Goal: Information Seeking & Learning: Learn about a topic

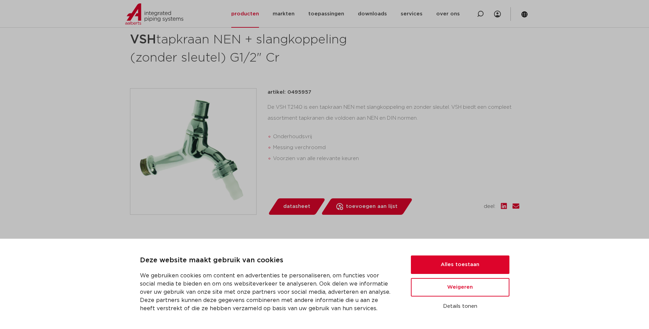
scroll to position [103, 0]
click at [462, 258] on button "Alles toestaan" at bounding box center [460, 264] width 98 height 18
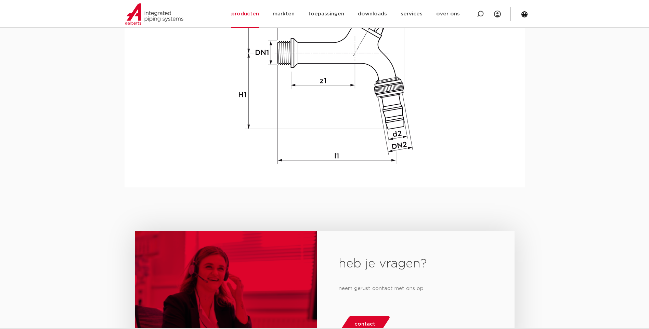
scroll to position [855, 0]
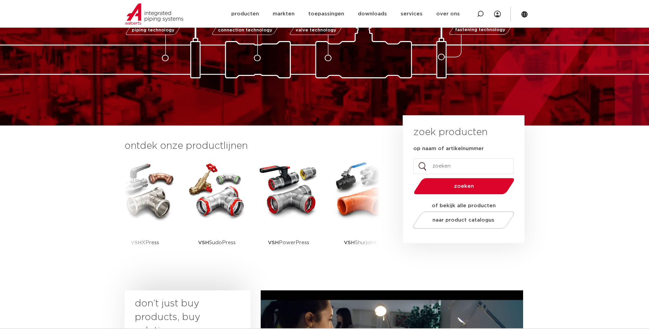
scroll to position [137, 0]
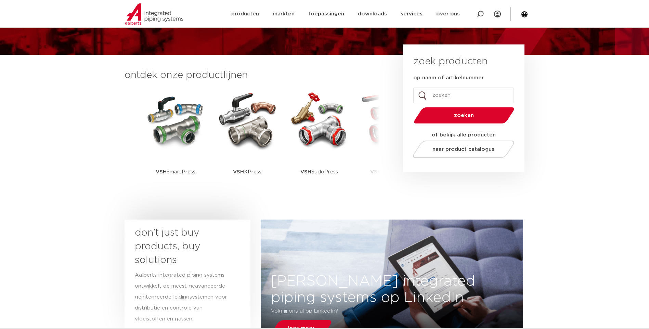
click at [444, 100] on input "op naam of artikelnummer" at bounding box center [463, 96] width 101 height 16
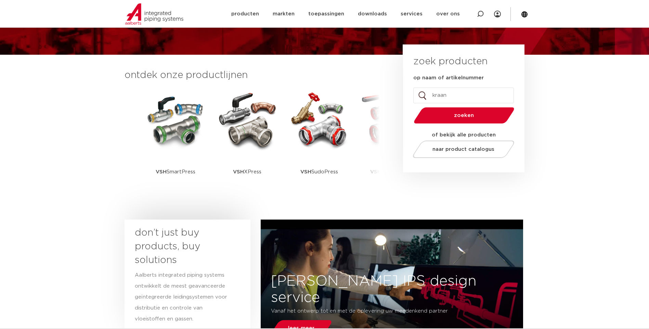
type input "kraan"
click at [411, 107] on button "zoeken" at bounding box center [464, 115] width 106 height 17
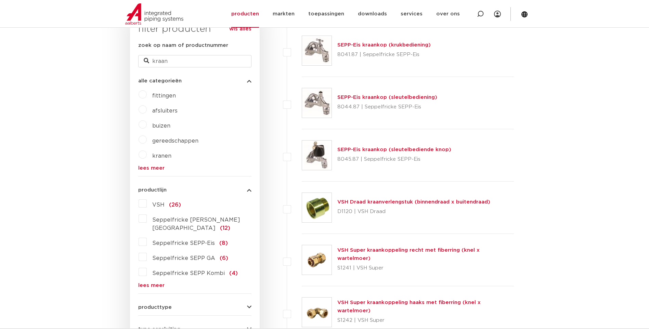
scroll to position [205, 0]
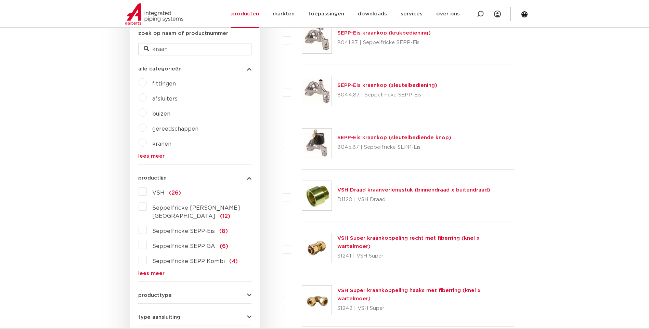
click at [147, 144] on label "kranen" at bounding box center [159, 142] width 25 height 11
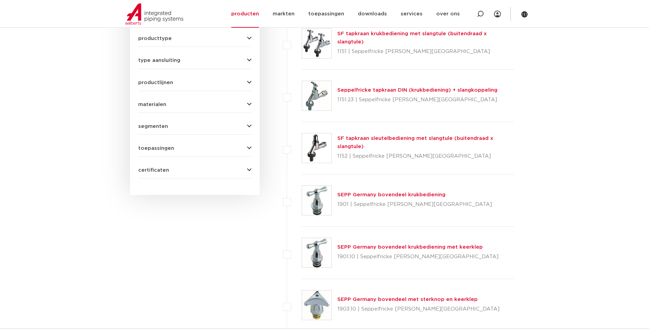
scroll to position [479, 0]
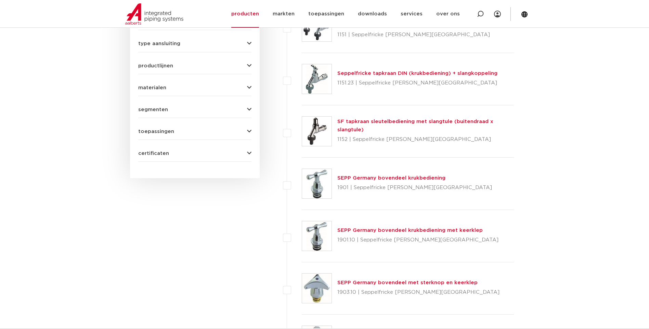
click at [402, 121] on link "SF tapkraan sleutelbediening met slangtule (buitendraad x slangtule)" at bounding box center [415, 125] width 156 height 13
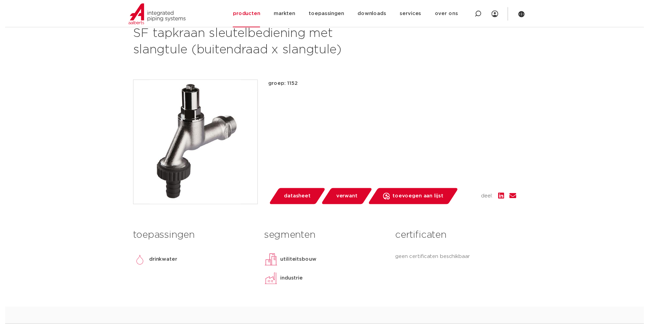
scroll to position [137, 0]
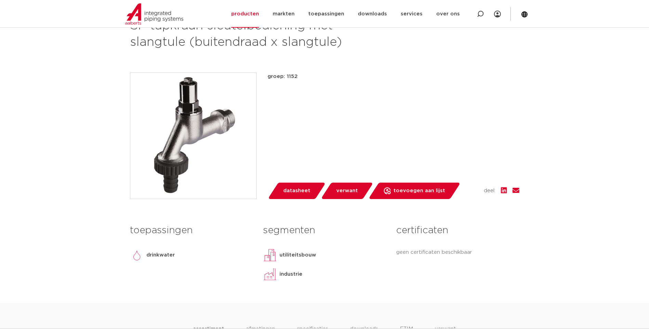
click at [291, 193] on span "datasheet" at bounding box center [296, 190] width 27 height 11
